Goal: Find contact information: Obtain details needed to contact an individual or organization

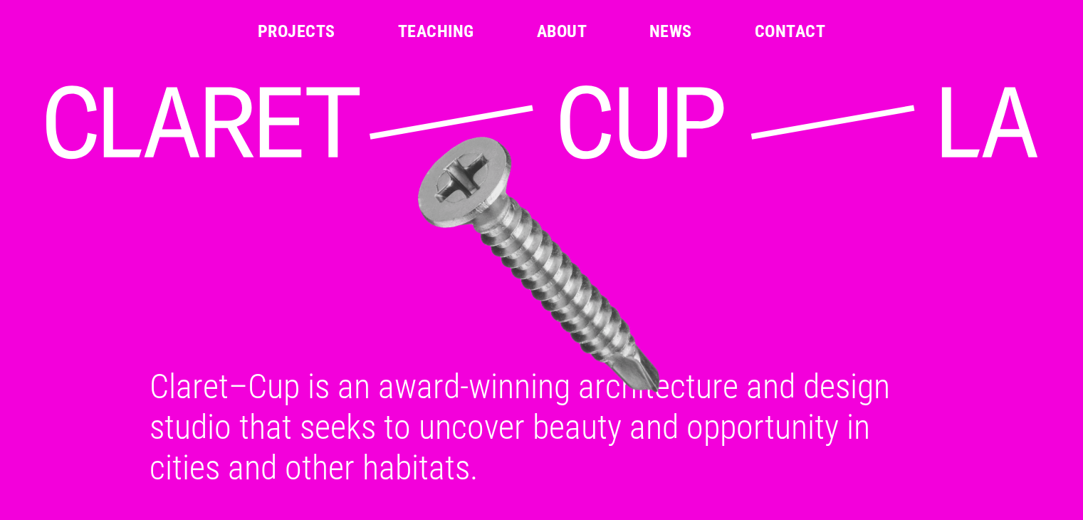
click at [789, 19] on header "Projects Teaching About News Contact" at bounding box center [541, 31] width 1083 height 63
click at [789, 34] on link "Contact" at bounding box center [790, 31] width 70 height 17
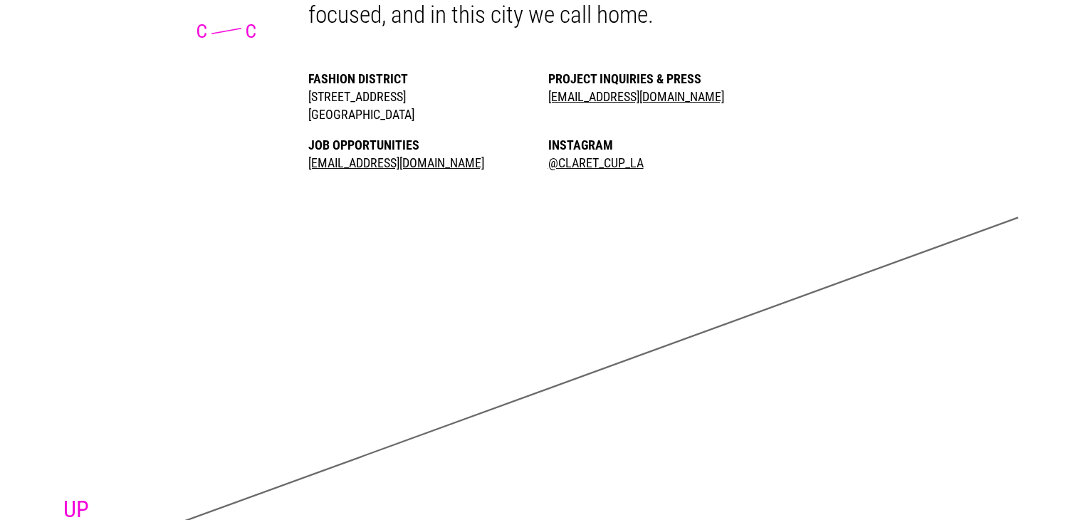
scroll to position [172, 0]
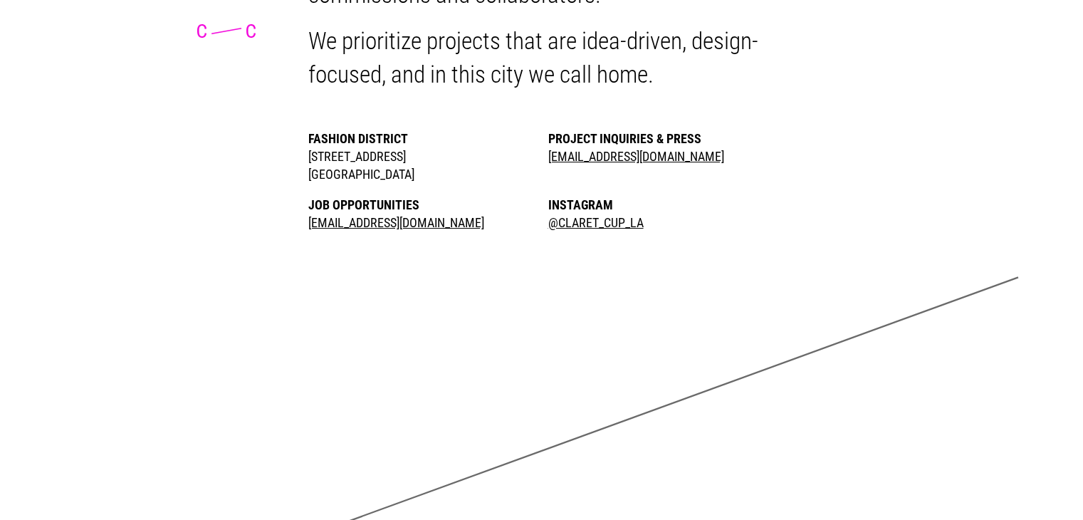
drag, startPoint x: 444, startPoint y: 174, endPoint x: 295, endPoint y: 156, distance: 149.9
click at [295, 156] on div "Fashion District [STREET_ADDRESS] Project Inquiries & Press [EMAIL_ADDRESS][DOM…" at bounding box center [541, 181] width 513 height 102
copy li "[STREET_ADDRESS]"
click at [448, 182] on div "[GEOGRAPHIC_DATA]" at bounding box center [421, 174] width 227 height 18
drag, startPoint x: 452, startPoint y: 156, endPoint x: 298, endPoint y: 164, distance: 154.0
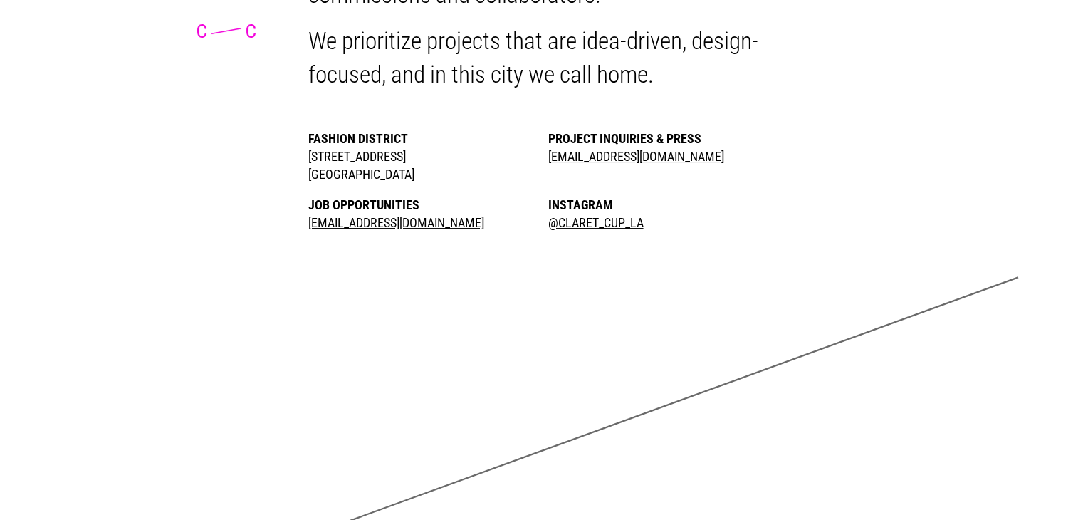
click at [308, 164] on div "[STREET_ADDRESS]" at bounding box center [421, 156] width 227 height 18
copy span "[STREET_ADDRESS]"
drag, startPoint x: 427, startPoint y: 177, endPoint x: 293, endPoint y: 177, distance: 133.9
click at [293, 177] on div "Fashion District [STREET_ADDRESS] Project Inquiries & Press [EMAIL_ADDRESS][DOM…" at bounding box center [541, 181] width 513 height 102
copy span "[GEOGRAPHIC_DATA]"
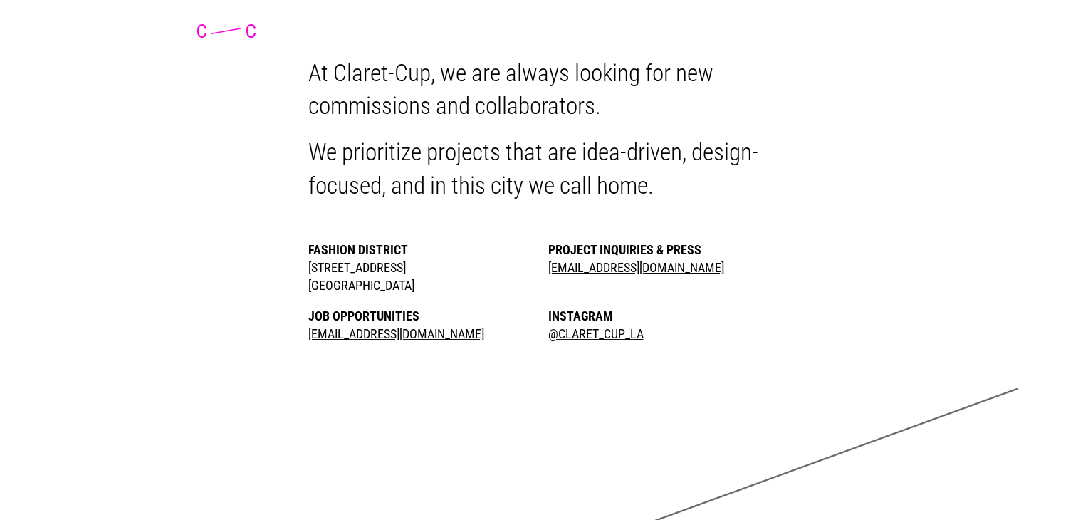
scroll to position [0, 0]
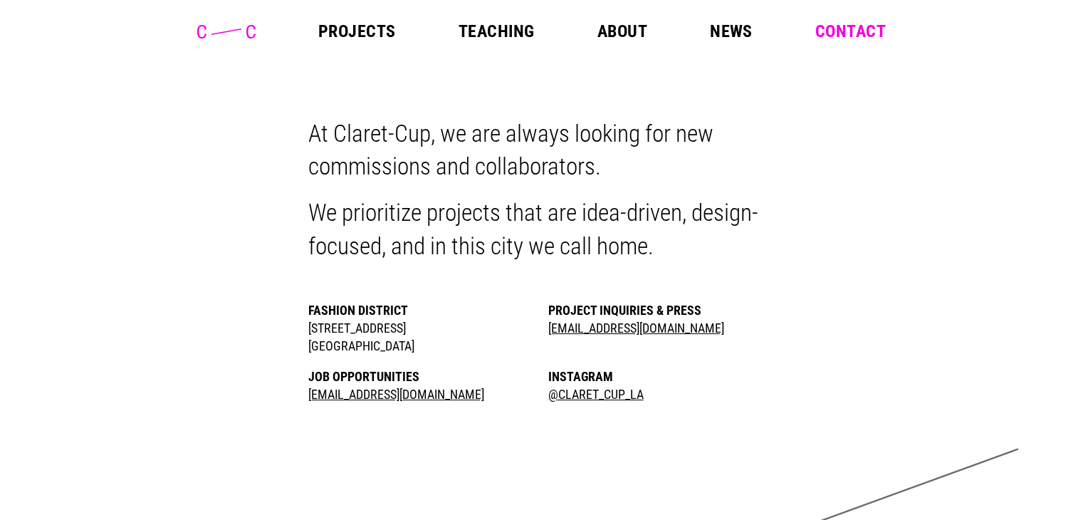
click at [202, 29] on icon at bounding box center [226, 32] width 58 height 14
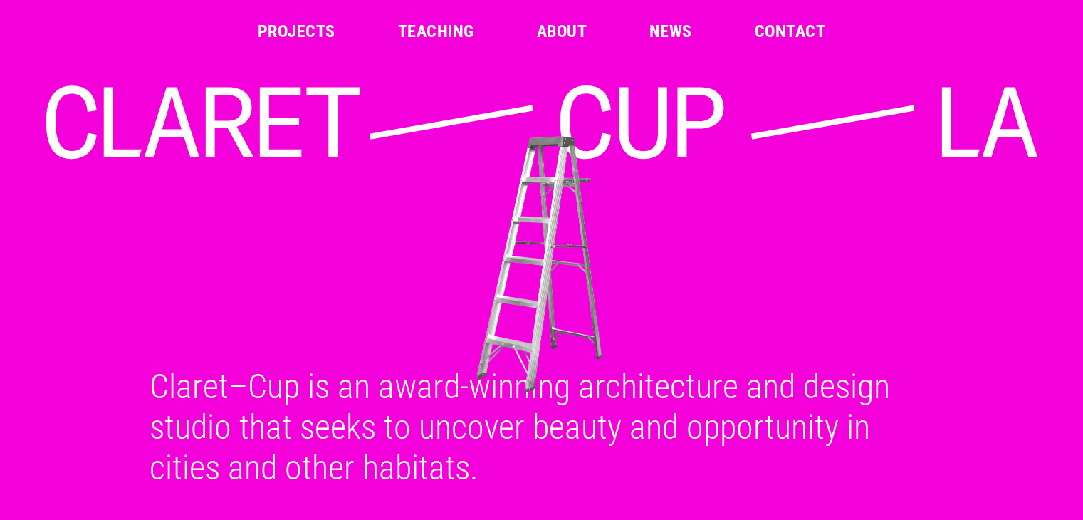
click at [780, 32] on link "Contact" at bounding box center [790, 31] width 70 height 17
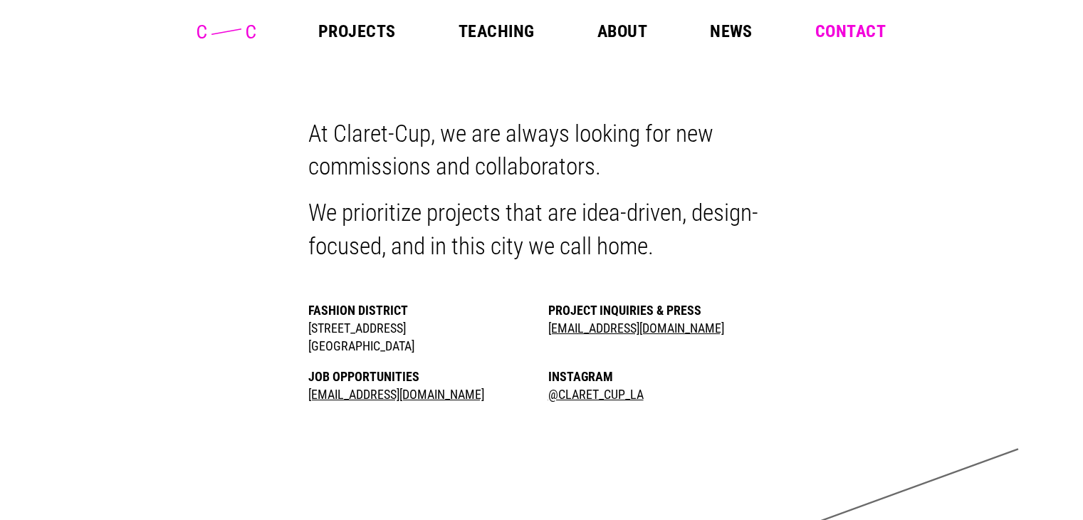
click at [624, 35] on link "About" at bounding box center [622, 31] width 50 height 17
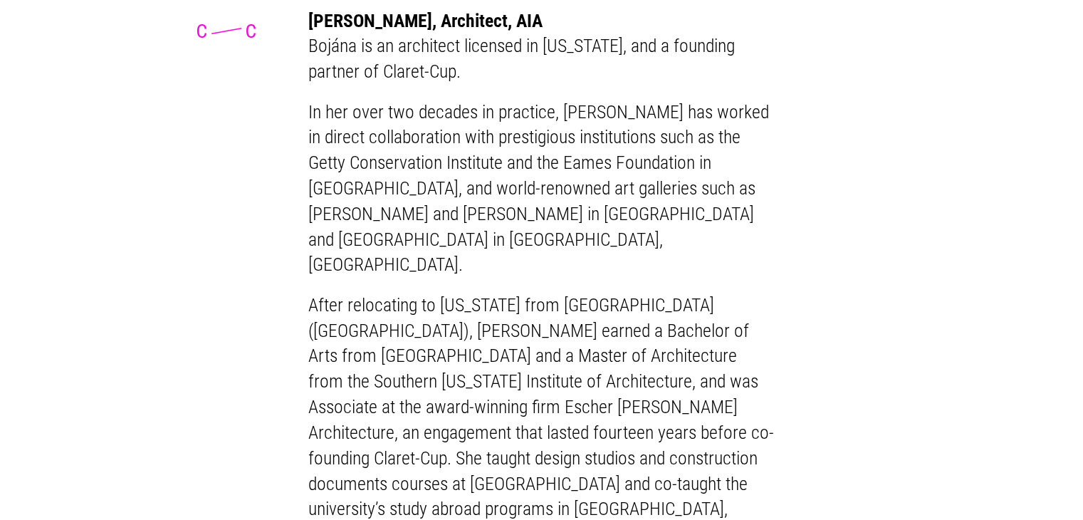
scroll to position [1139, 0]
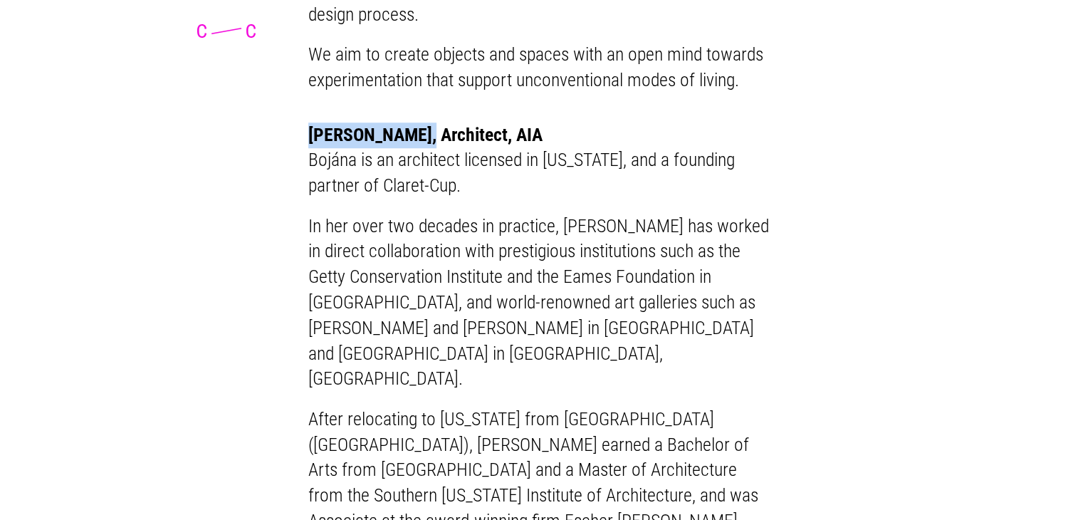
drag, startPoint x: 412, startPoint y: 155, endPoint x: 449, endPoint y: 179, distance: 43.8
drag, startPoint x: 488, startPoint y: 156, endPoint x: 296, endPoint y: 160, distance: 191.6
copy h2 "[PERSON_NAME], Architect"
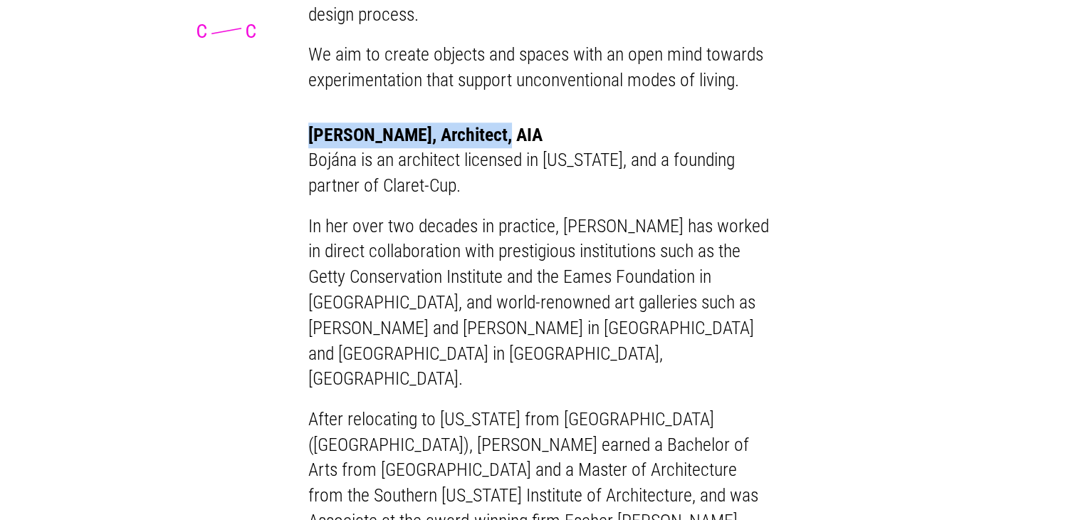
click at [454, 148] on h2 "[PERSON_NAME], Architect, AIA" at bounding box center [541, 135] width 467 height 26
drag, startPoint x: 423, startPoint y: 157, endPoint x: 487, endPoint y: 157, distance: 64.1
click at [487, 148] on h2 "[PERSON_NAME], Architect, AIA" at bounding box center [541, 135] width 467 height 26
copy h2 "Architect"
